Goal: Navigation & Orientation: Find specific page/section

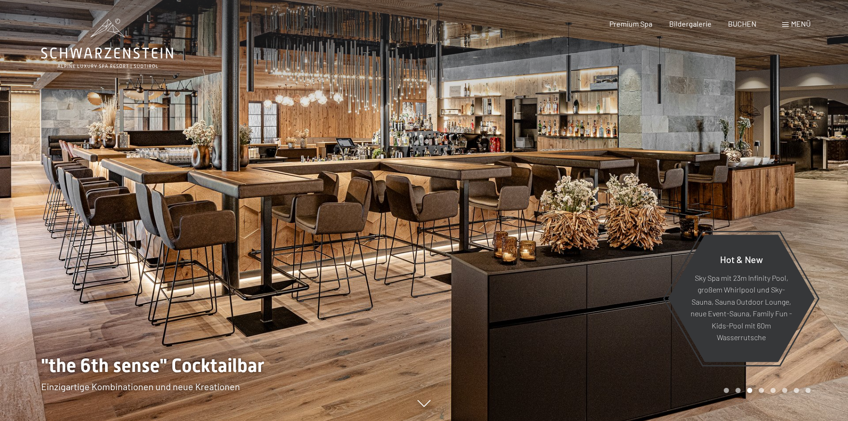
click at [805, 28] on div "Buchen Anfragen Premium Spa Bildergalerie BUCHEN Menü DE IT EN Gutschein Bilder…" at bounding box center [694, 24] width 234 height 10
click at [804, 26] on span "Menü" at bounding box center [801, 23] width 20 height 9
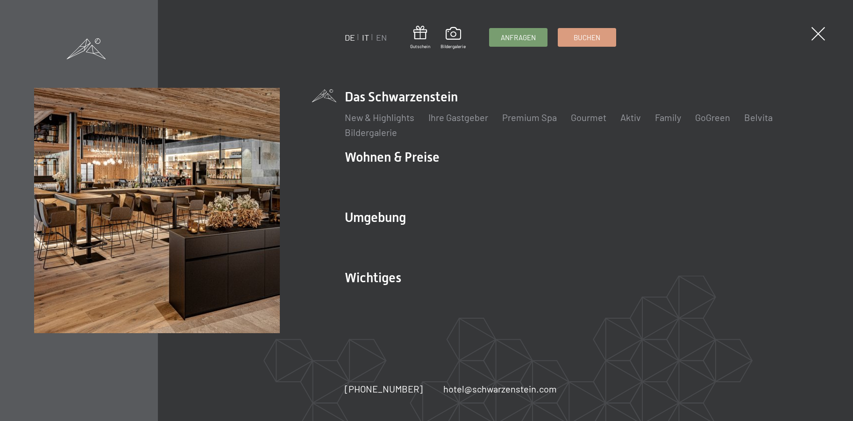
click at [364, 36] on link "IT" at bounding box center [365, 37] width 7 height 10
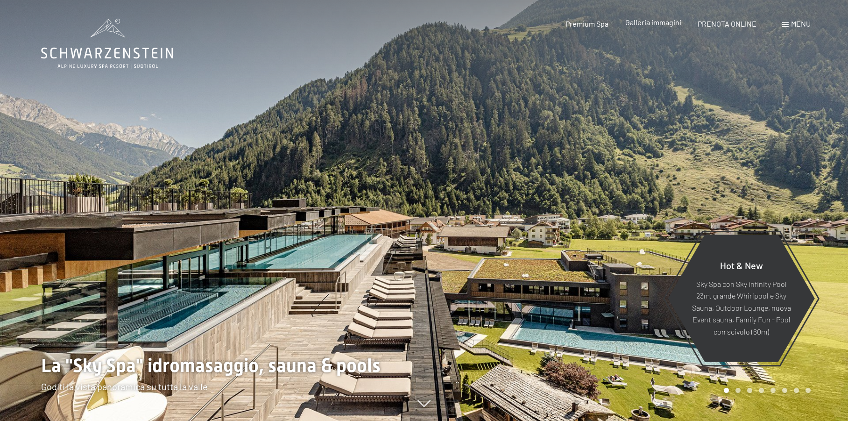
click at [663, 26] on span "Galleria immagini" at bounding box center [654, 22] width 56 height 9
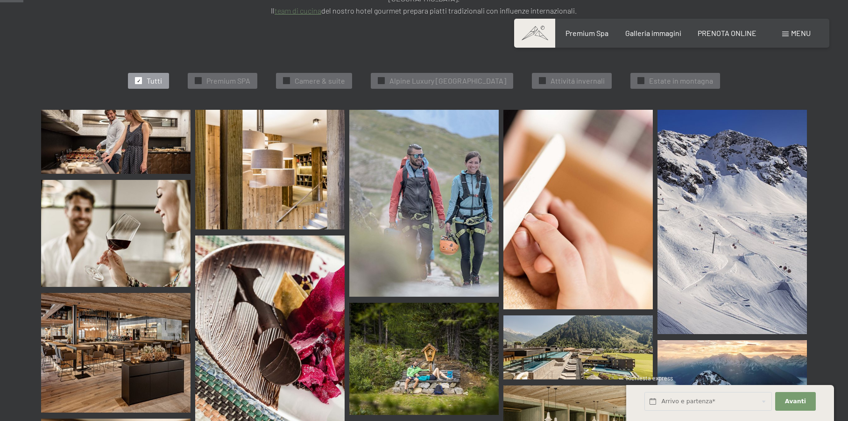
scroll to position [332, 0]
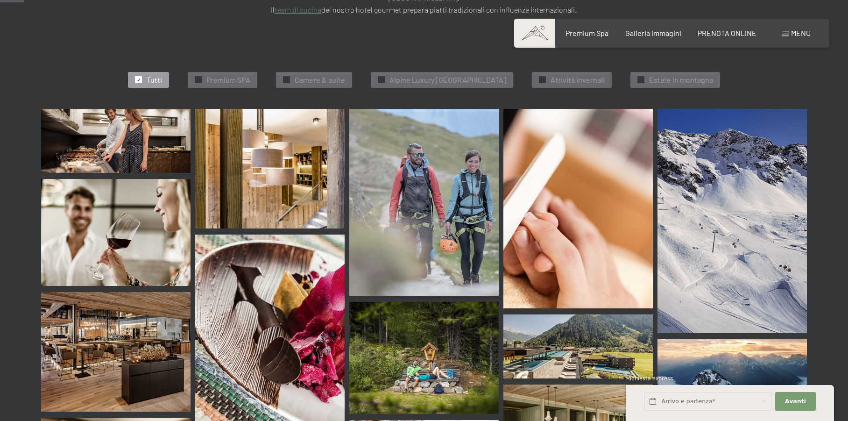
click at [137, 77] on span "✓" at bounding box center [139, 80] width 4 height 7
click at [190, 72] on div "✓ Premium SPA" at bounding box center [223, 80] width 70 height 16
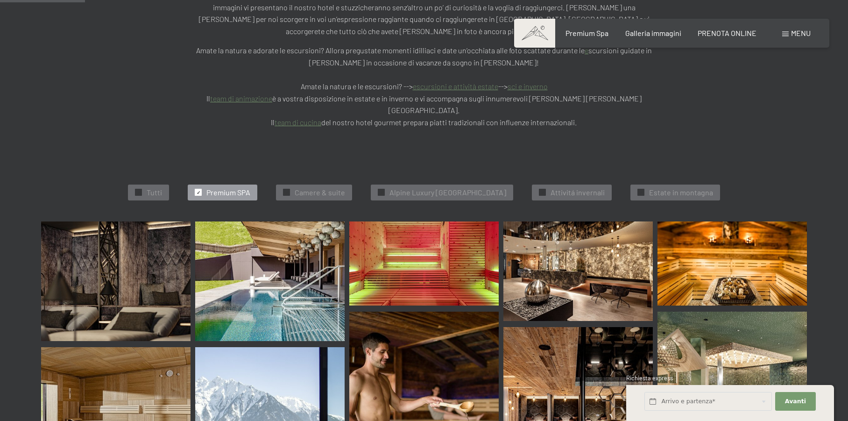
scroll to position [234, 0]
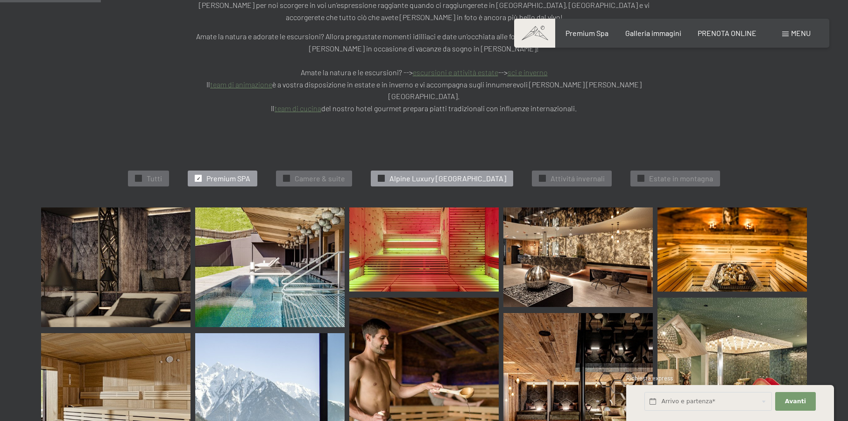
click at [380, 171] on div "✓ Alpine Luxury SPA Resort Schwarzenstein" at bounding box center [442, 179] width 142 height 16
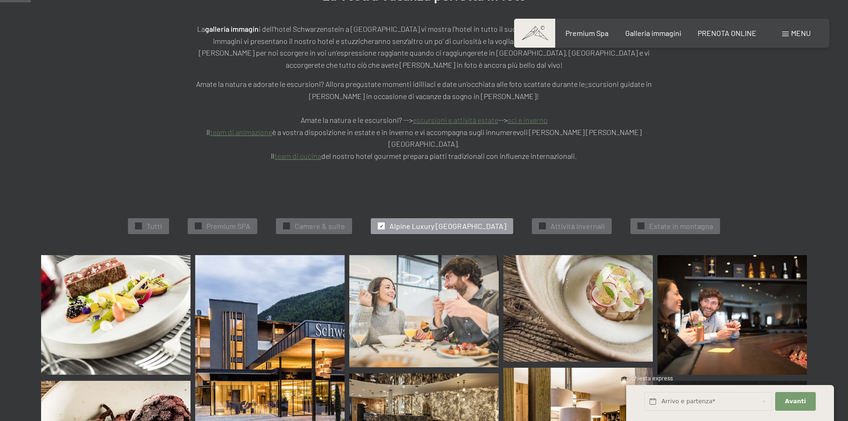
scroll to position [244, 0]
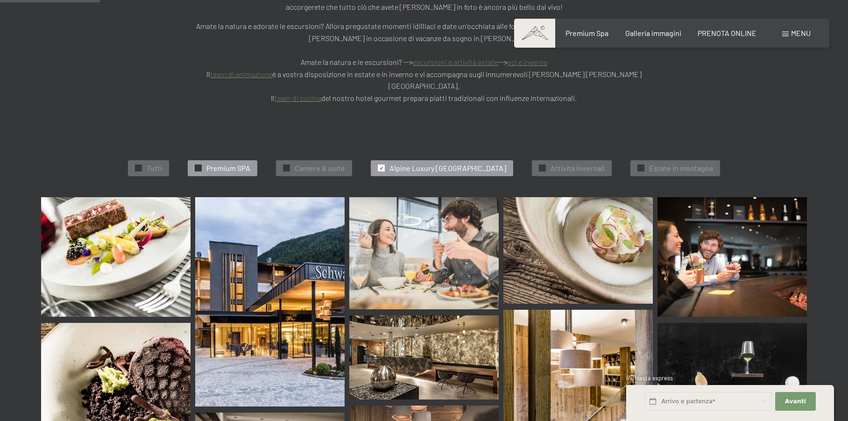
click at [211, 163] on span "Premium SPA" at bounding box center [229, 168] width 44 height 10
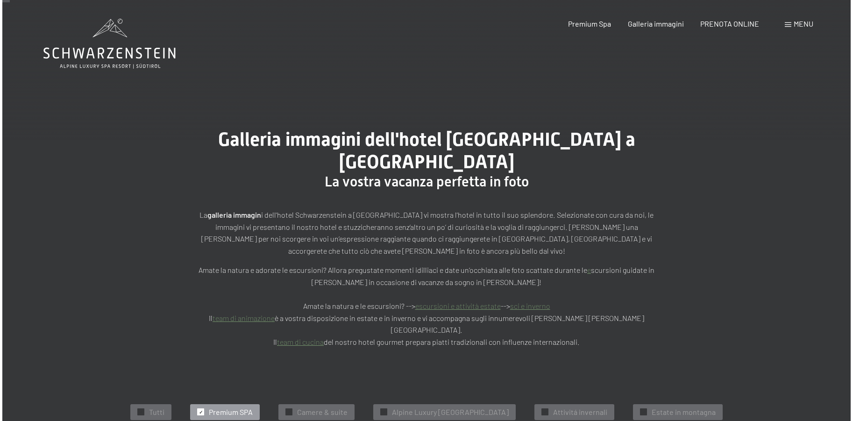
scroll to position [0, 0]
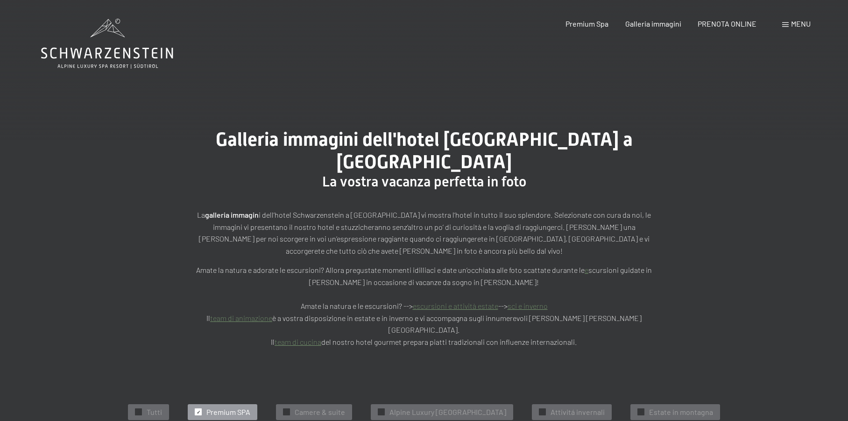
click at [800, 24] on span "Menu" at bounding box center [801, 23] width 20 height 9
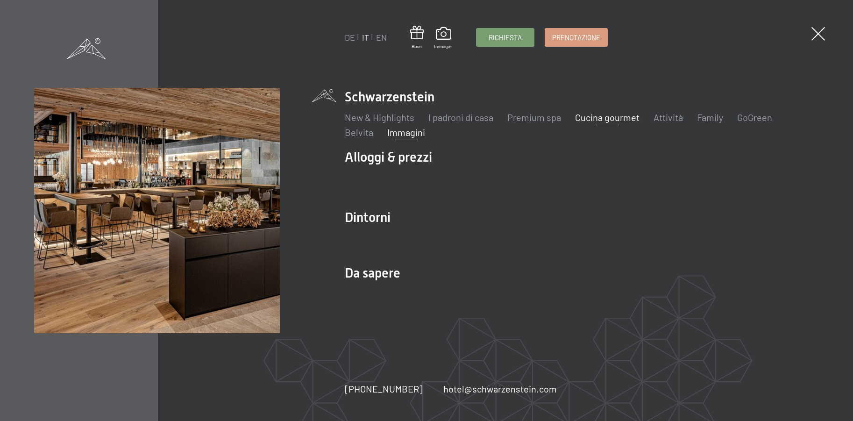
click at [593, 117] on link "Cucina gourmet" at bounding box center [607, 117] width 64 height 11
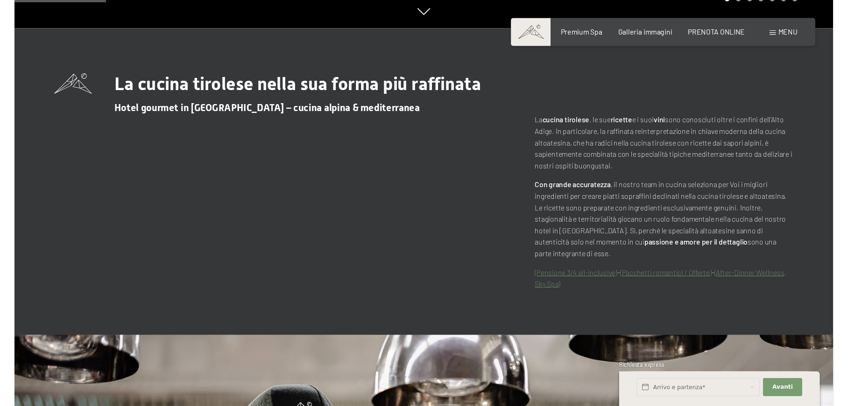
scroll to position [406, 0]
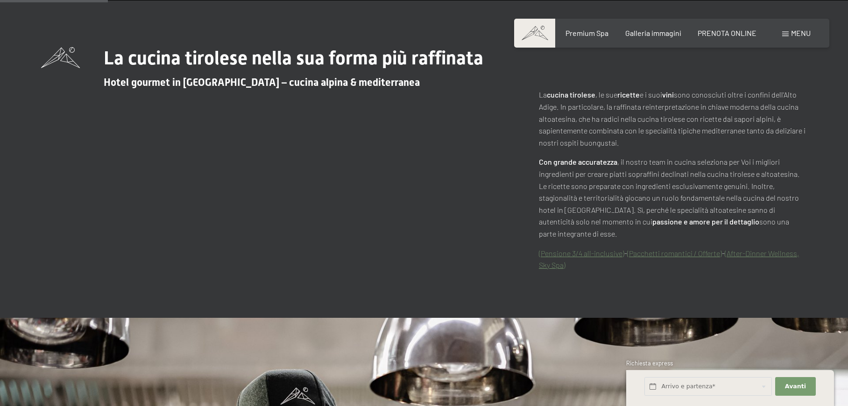
click at [472, 202] on div "La cucina tirolese nella sua forma più raffinata Hotel gourmet in [GEOGRAPHIC_D…" at bounding box center [424, 159] width 766 height 224
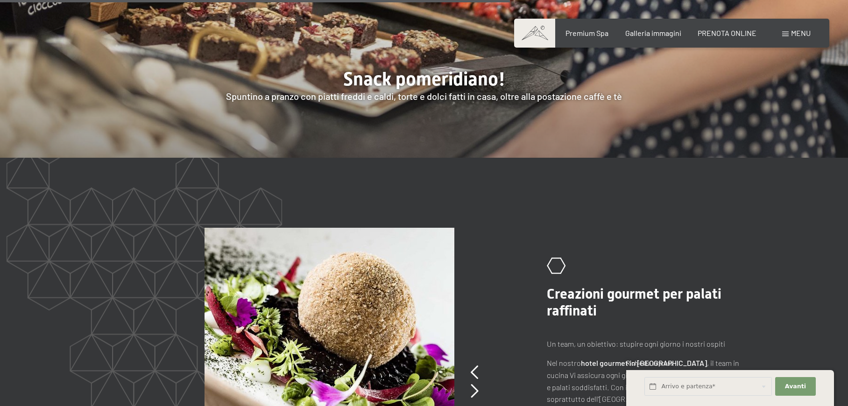
scroll to position [1757, 0]
